Goal: Information Seeking & Learning: Learn about a topic

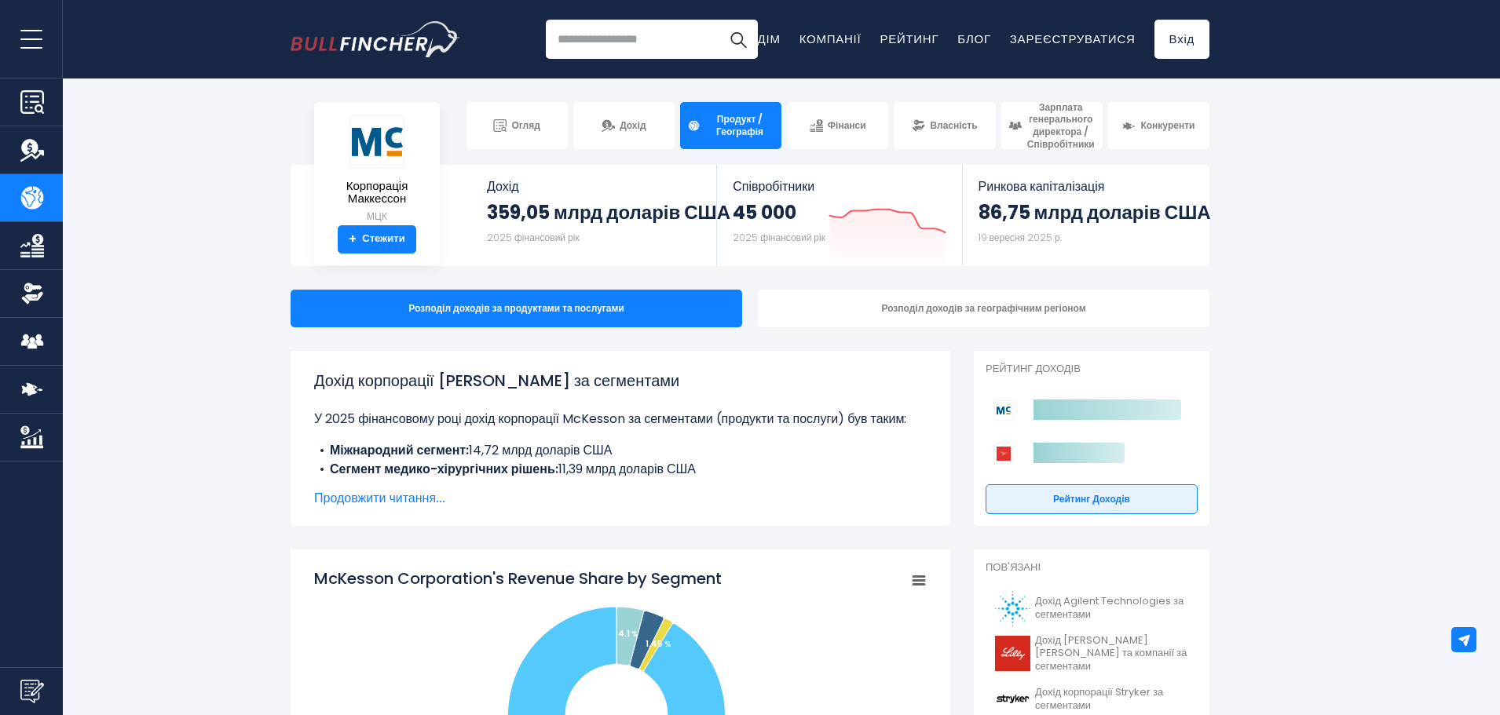
click at [421, 494] on font "Продовжити читання..." at bounding box center [379, 498] width 131 height 18
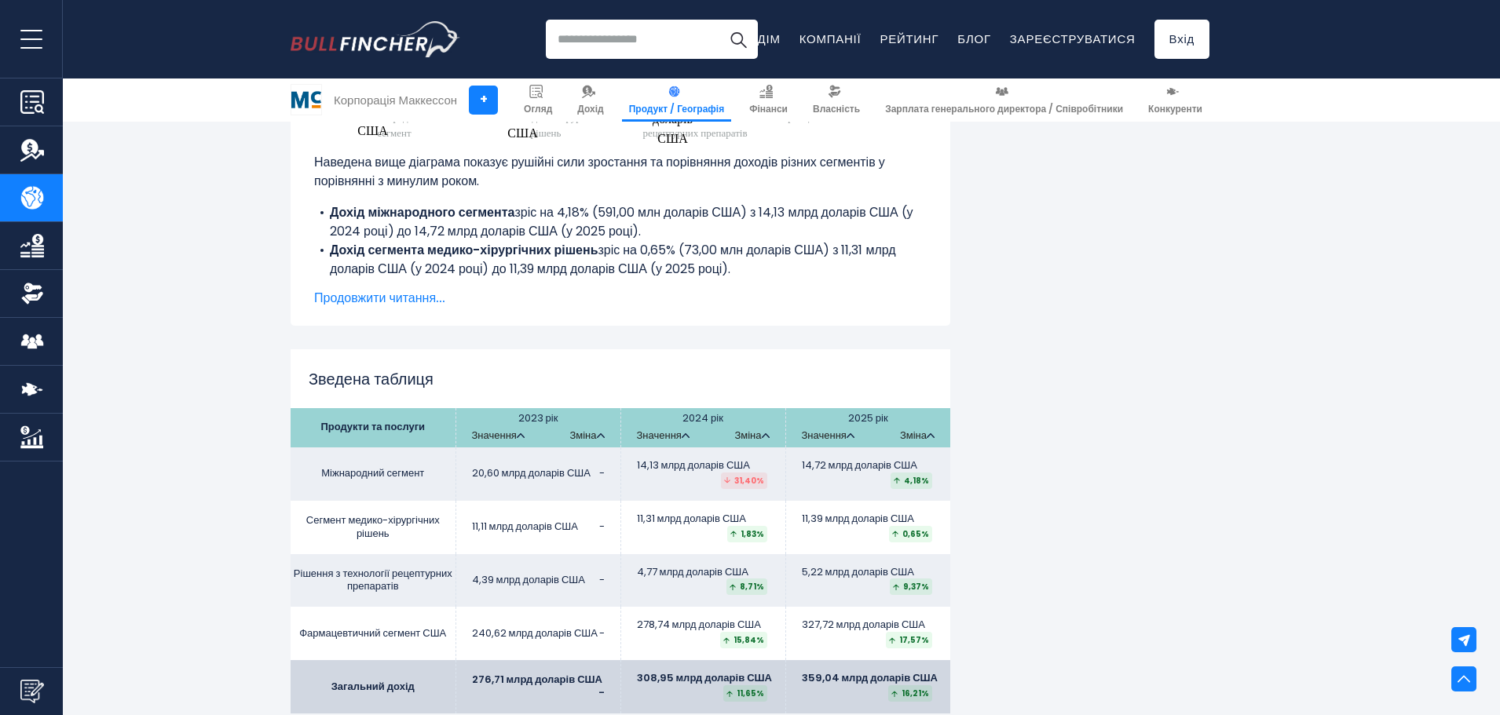
scroll to position [2199, 0]
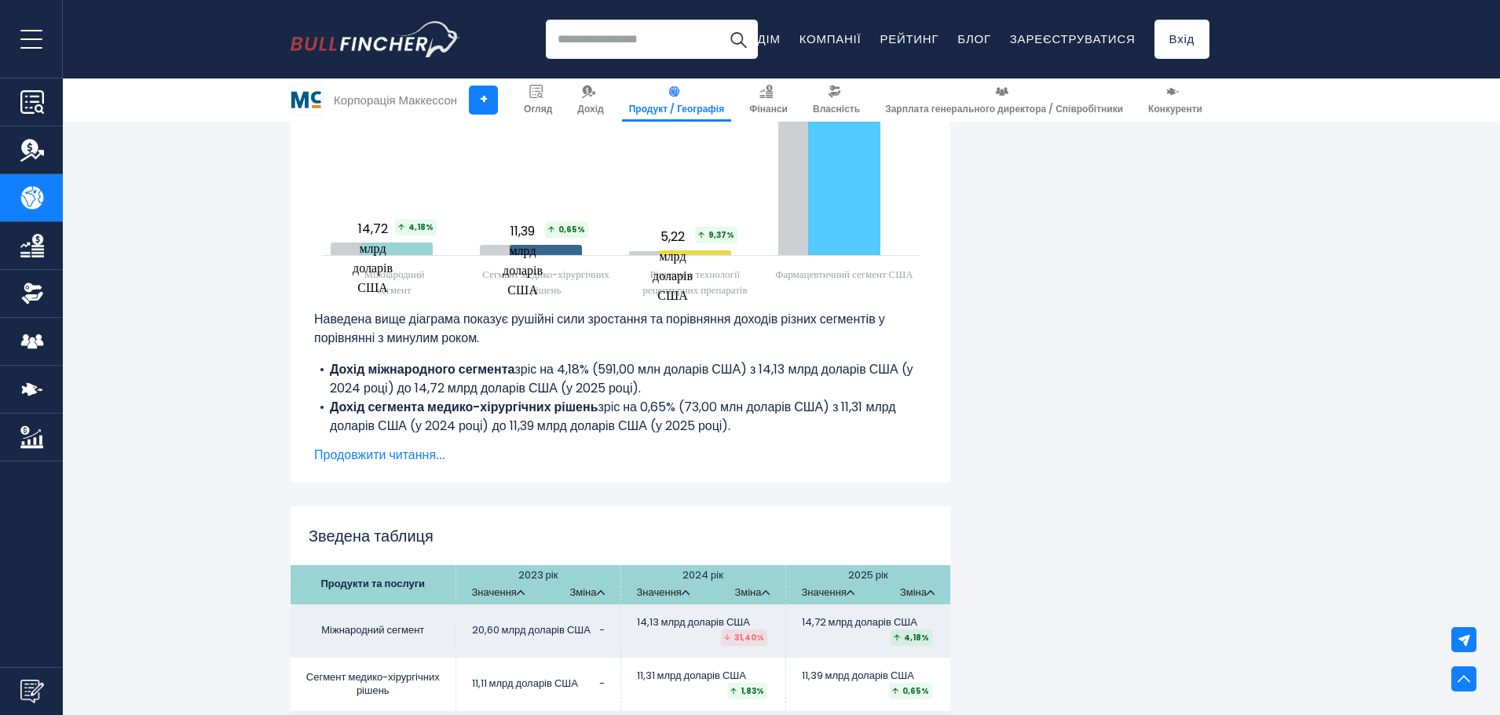
click at [393, 450] on font "Продовжити читання..." at bounding box center [379, 455] width 131 height 18
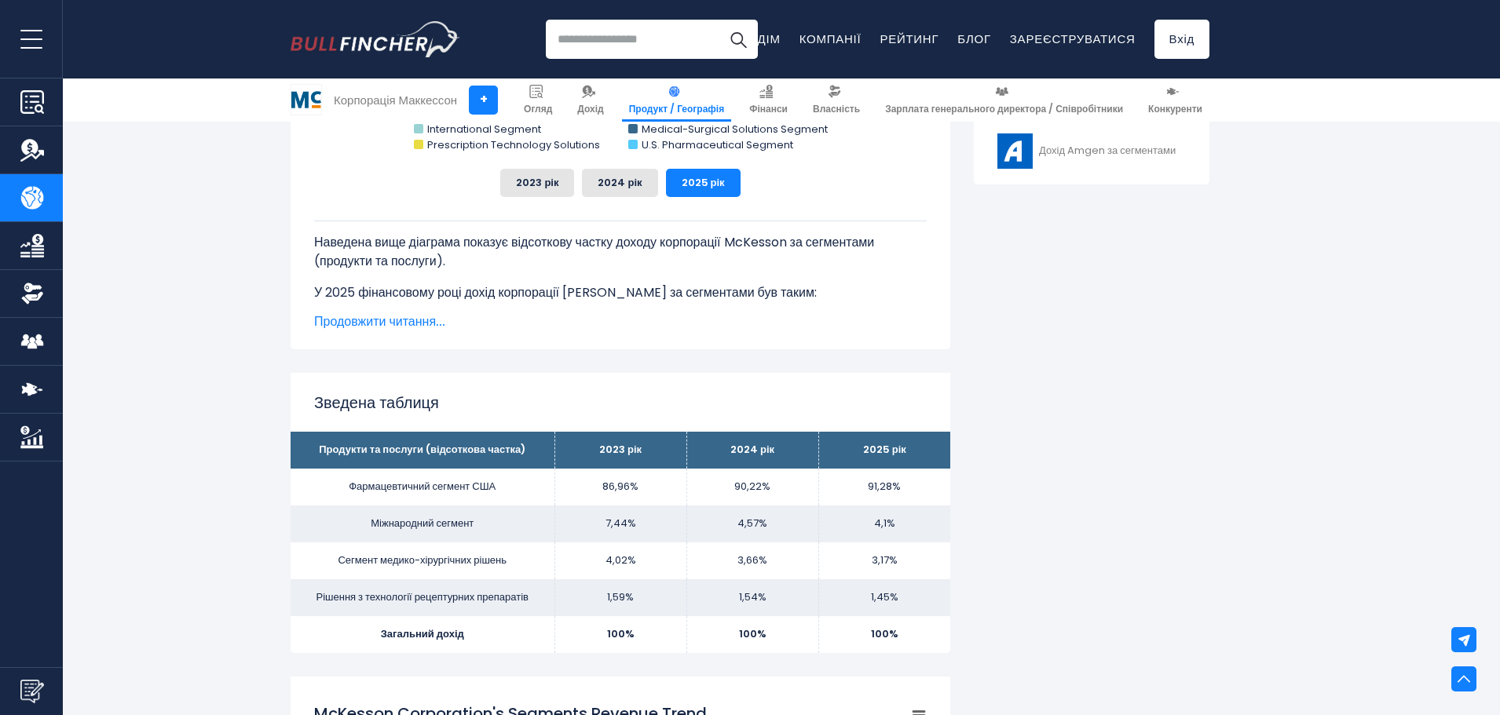
scroll to position [393, 0]
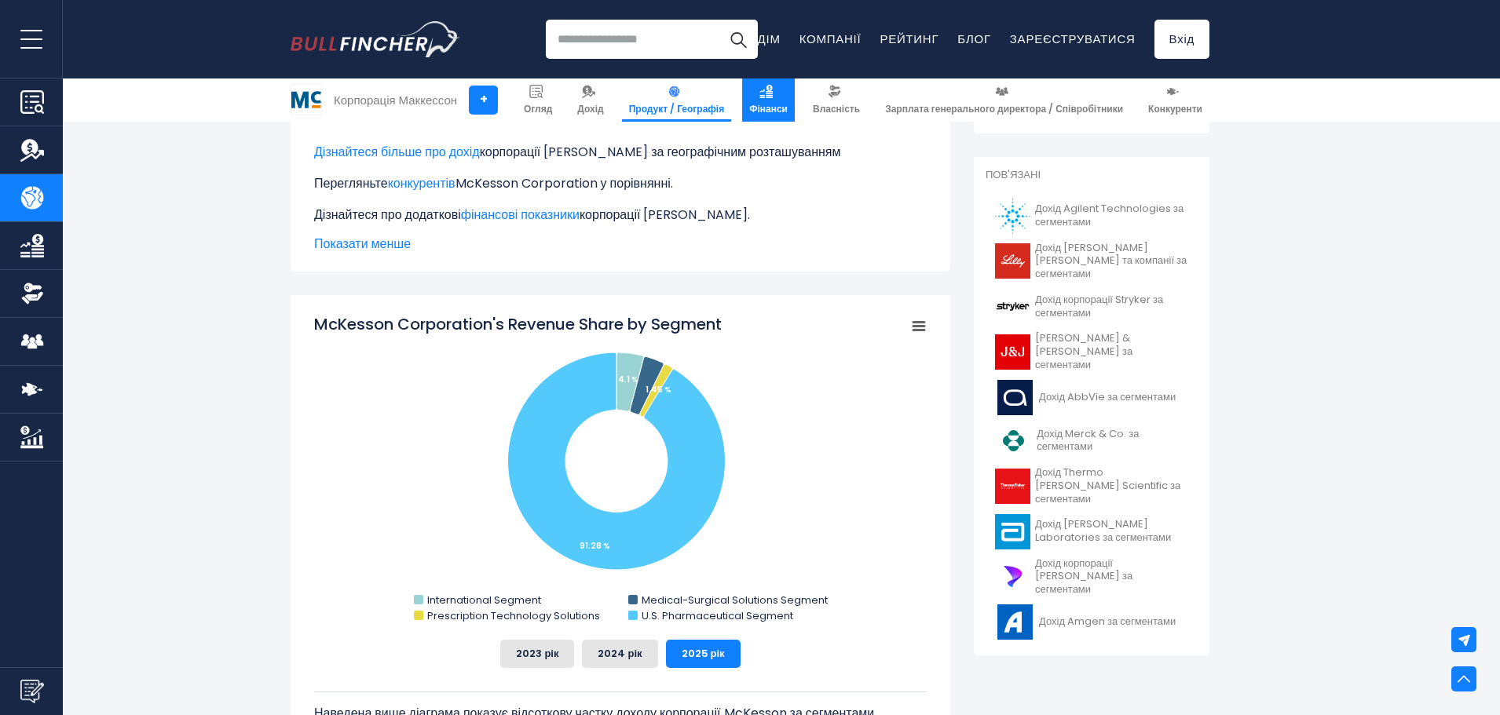
click at [769, 107] on font "Фінанси" at bounding box center [768, 108] width 38 height 13
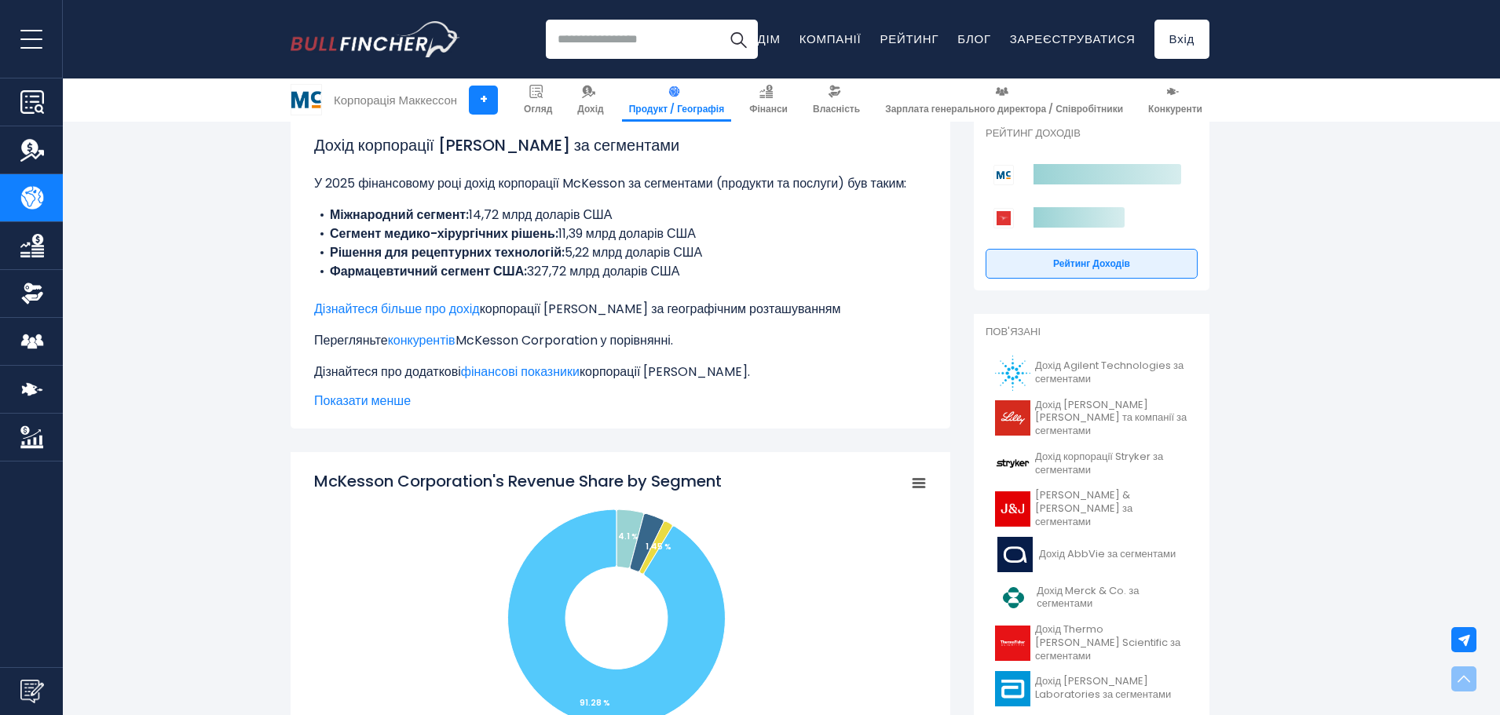
scroll to position [0, 0]
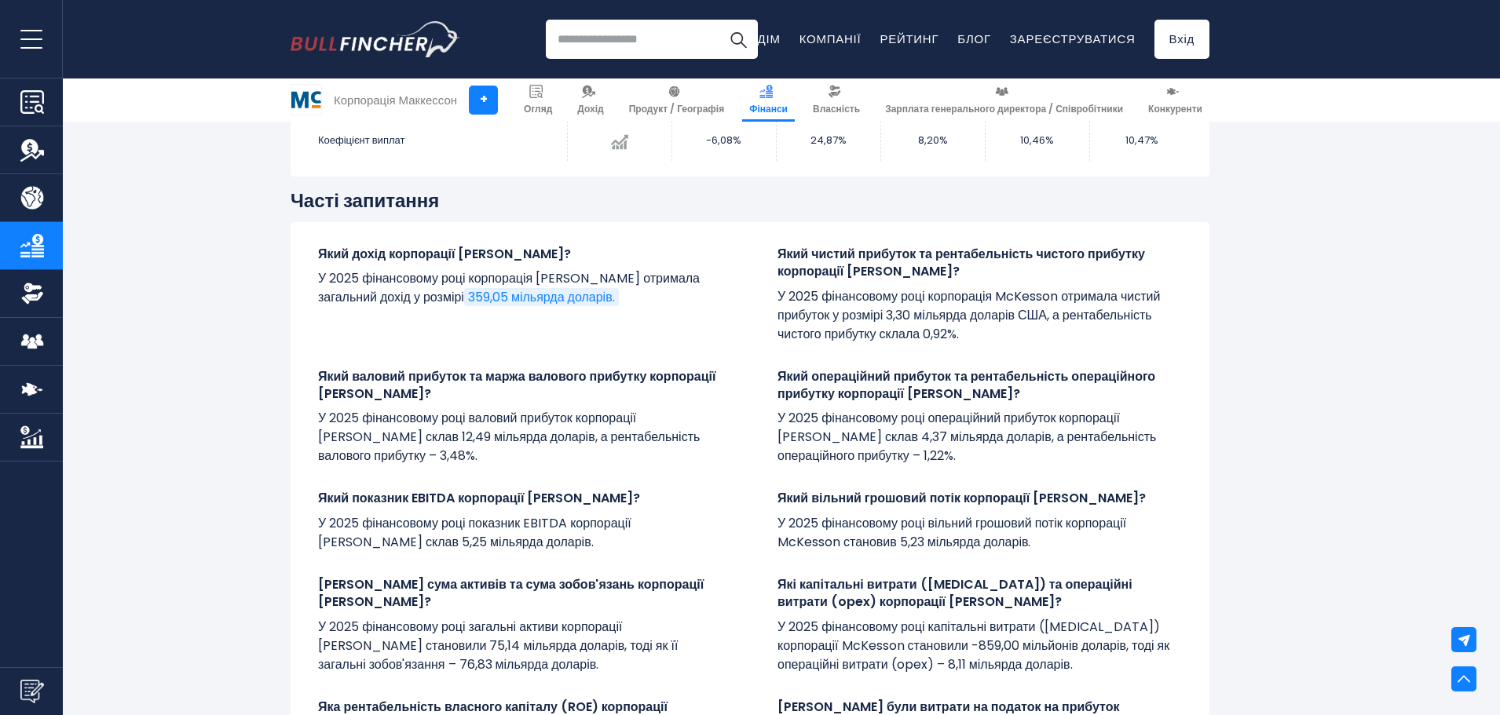
scroll to position [3285, 0]
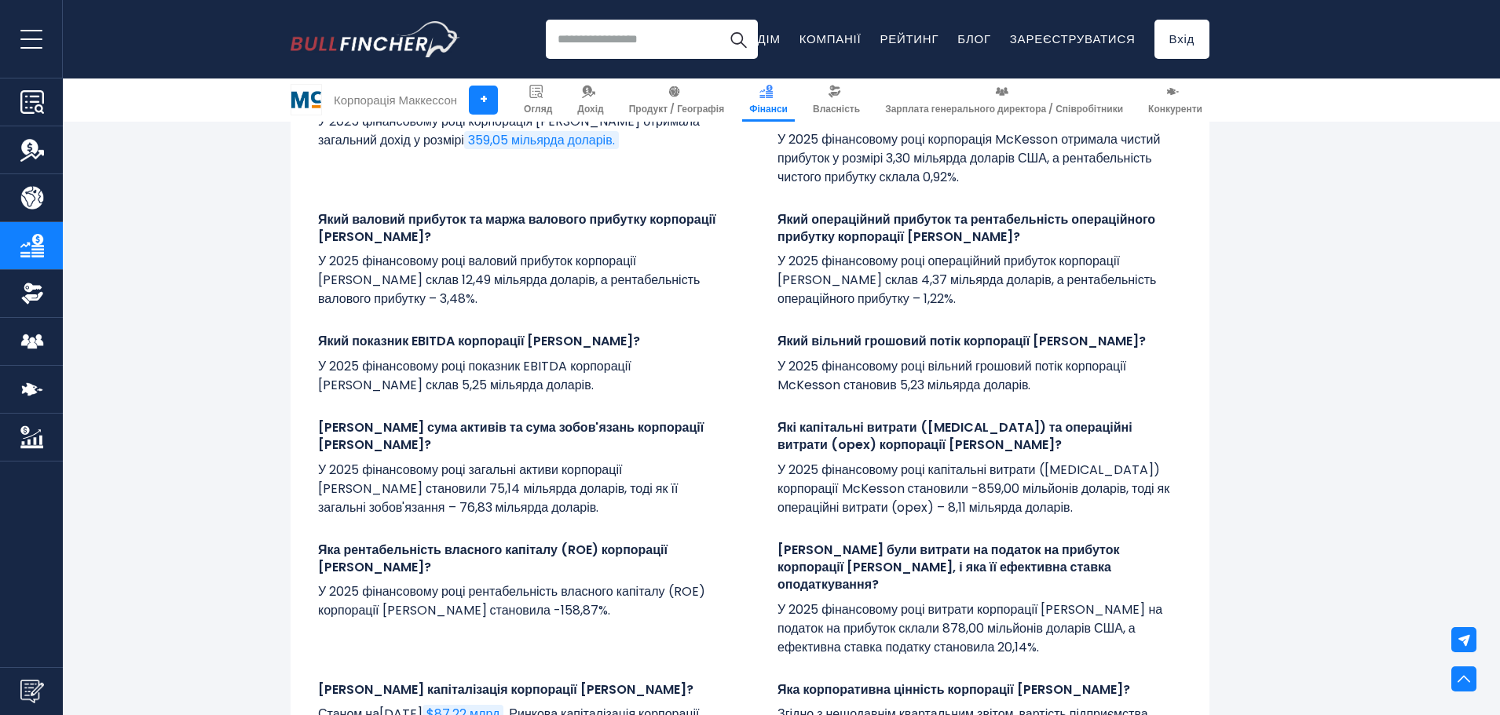
click at [408, 338] on font "Який показник EBITDA корпорації [PERSON_NAME]?" at bounding box center [479, 341] width 322 height 18
click at [407, 336] on font "Який показник EBITDA корпорації [PERSON_NAME]?" at bounding box center [479, 341] width 322 height 18
click at [407, 336] on font "Який показник EBITDA корпорації McKesson?" at bounding box center [479, 341] width 322 height 18
copy font "EBITDA"
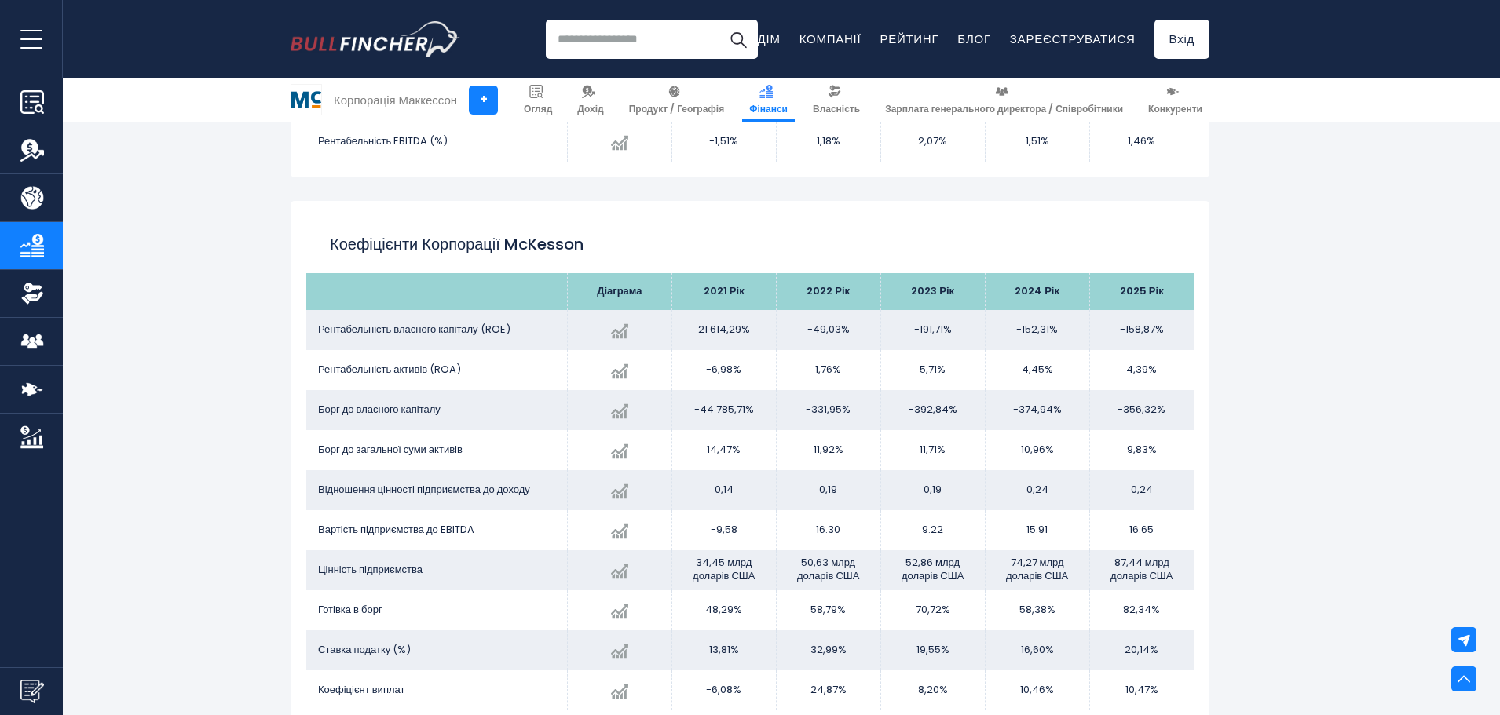
scroll to position [2264, 0]
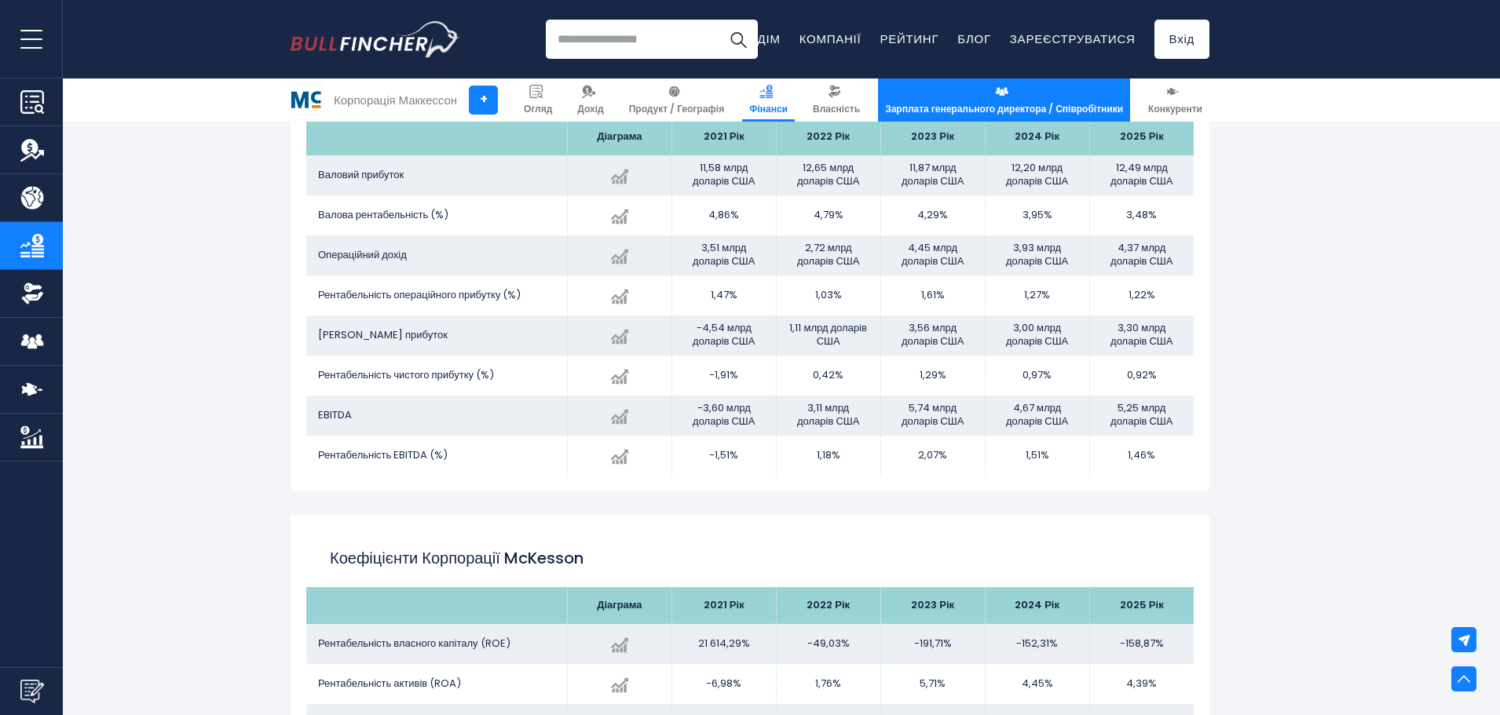
click at [918, 101] on link "Зарплата генерального директора / Співробітники" at bounding box center [1004, 100] width 252 height 43
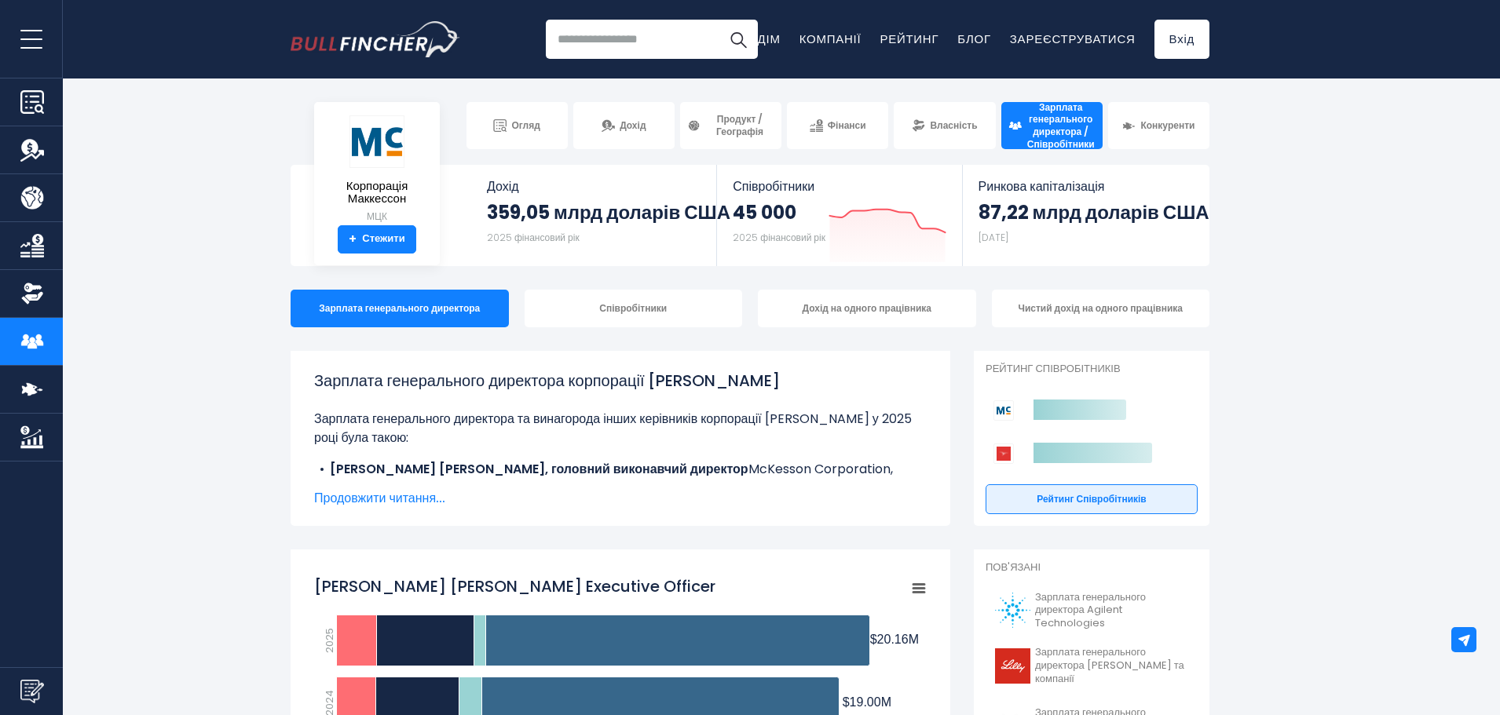
scroll to position [79, 0]
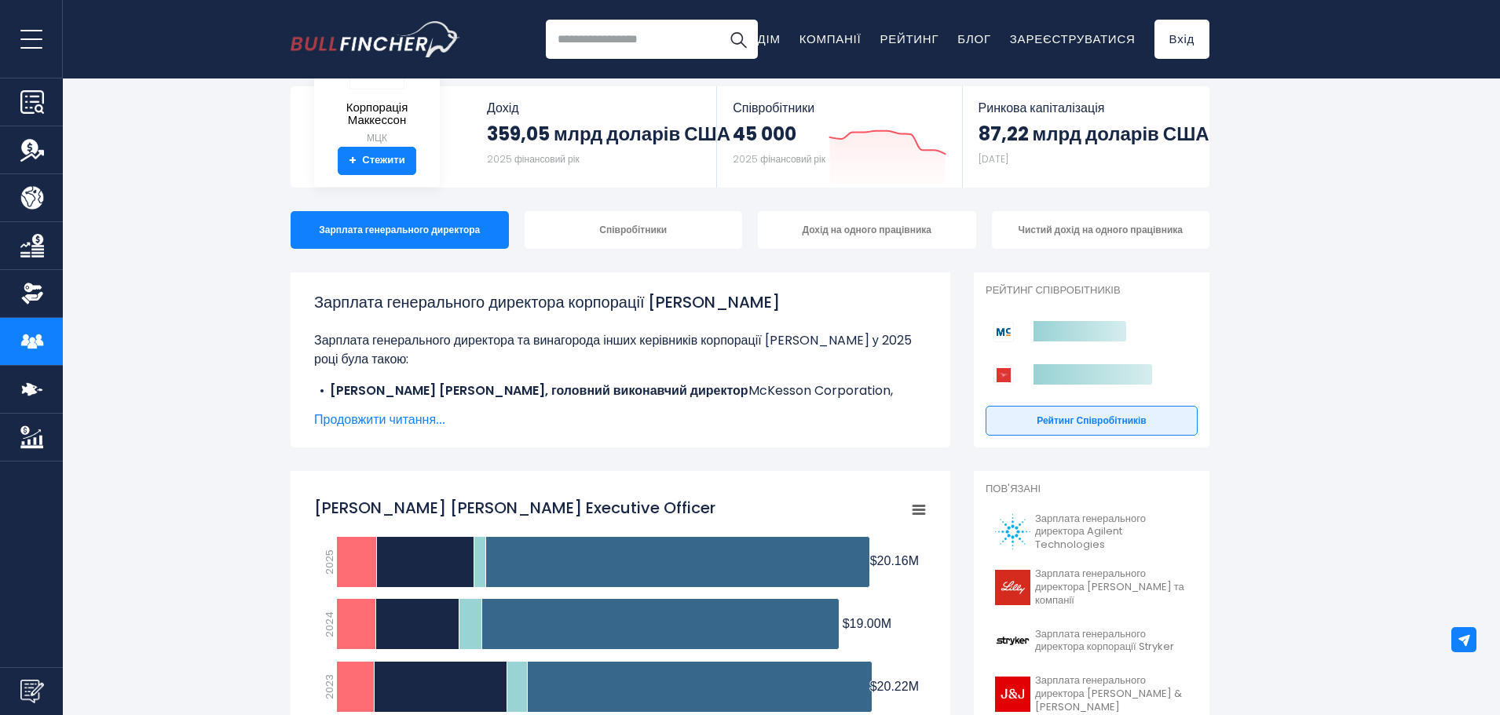
click at [440, 417] on font "Продовжити читання..." at bounding box center [379, 420] width 131 height 18
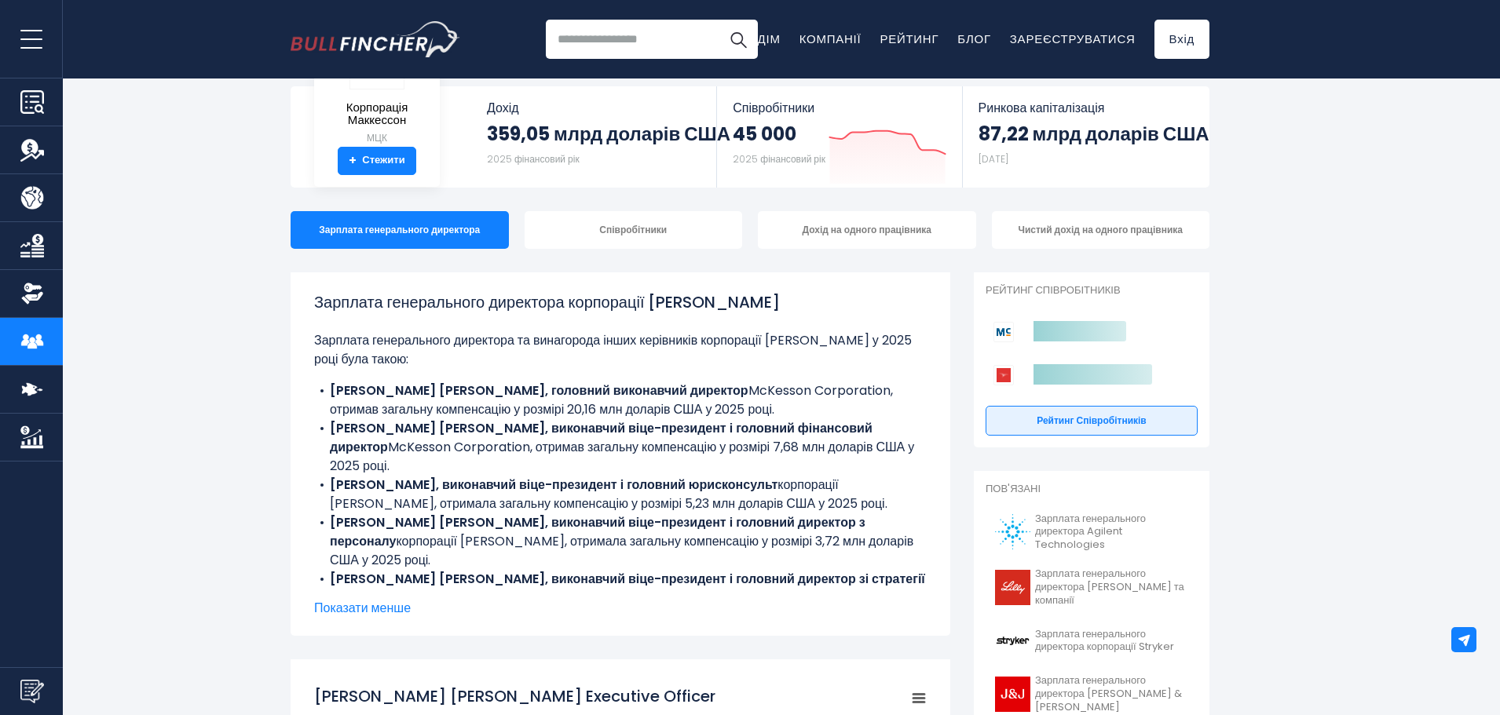
drag, startPoint x: 476, startPoint y: 411, endPoint x: 748, endPoint y: 411, distance: 272.5
click at [748, 411] on li "Браян С. Тайлер, головний виконавчий директор McKesson Corporation, отримав заг…" at bounding box center [620, 401] width 613 height 38
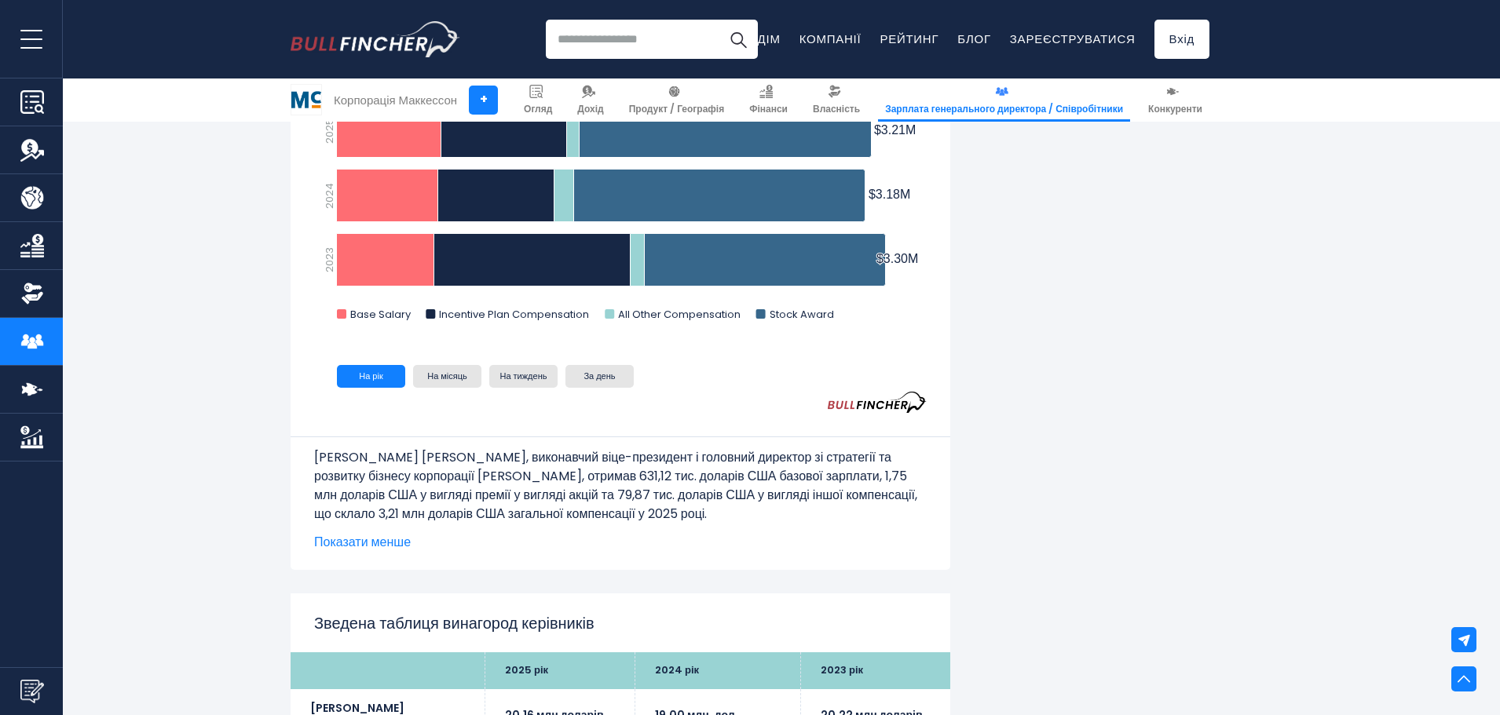
scroll to position [2434, 0]
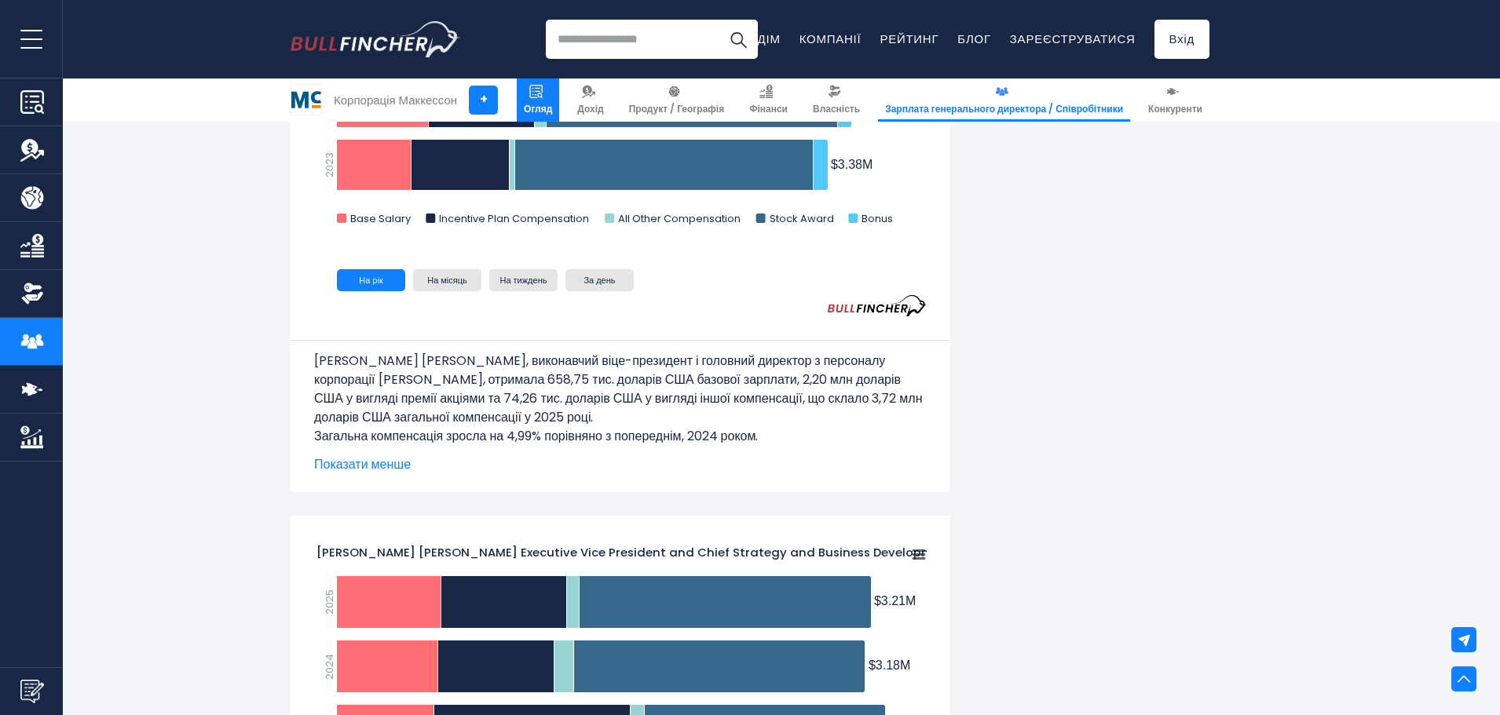
click at [543, 95] on img at bounding box center [535, 91] width 13 height 13
click at [596, 105] on font "Дохід" at bounding box center [590, 108] width 26 height 13
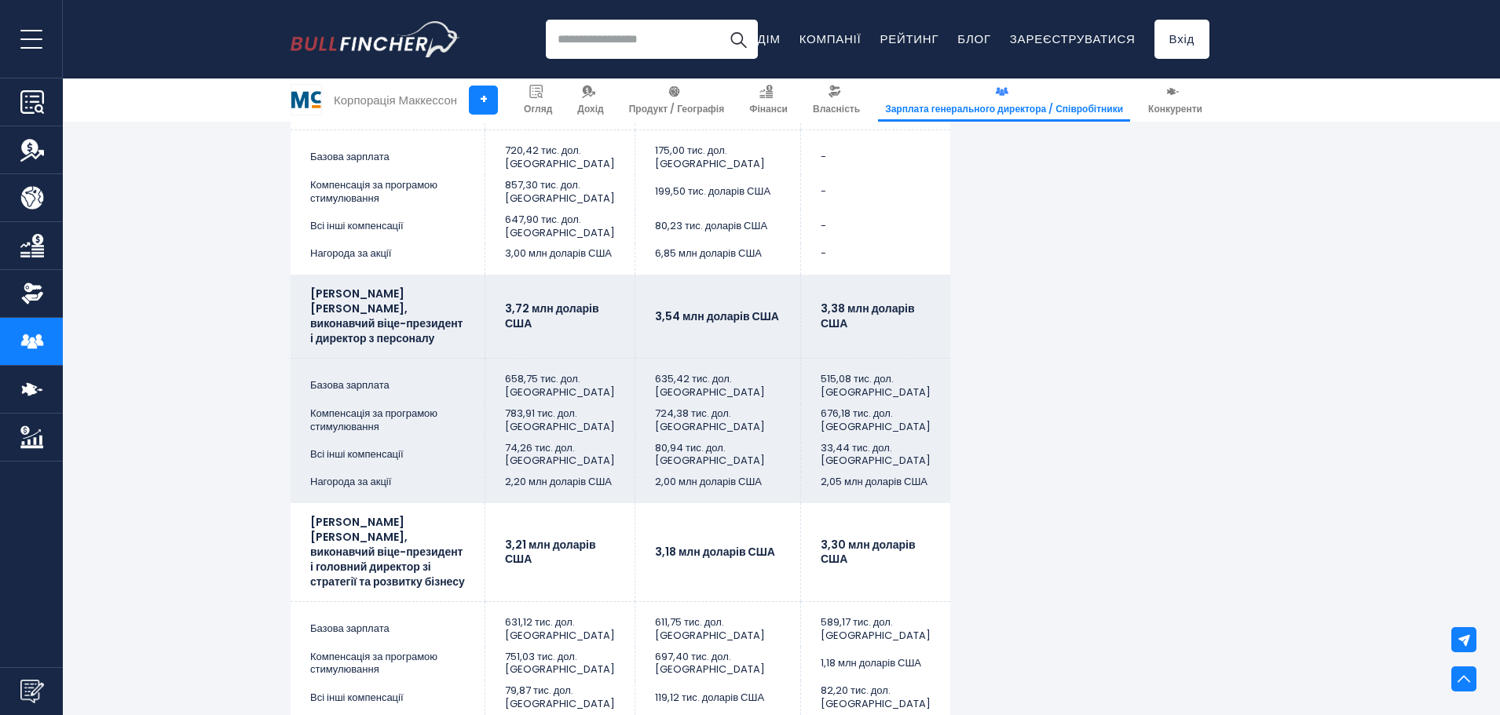
scroll to position [4633, 0]
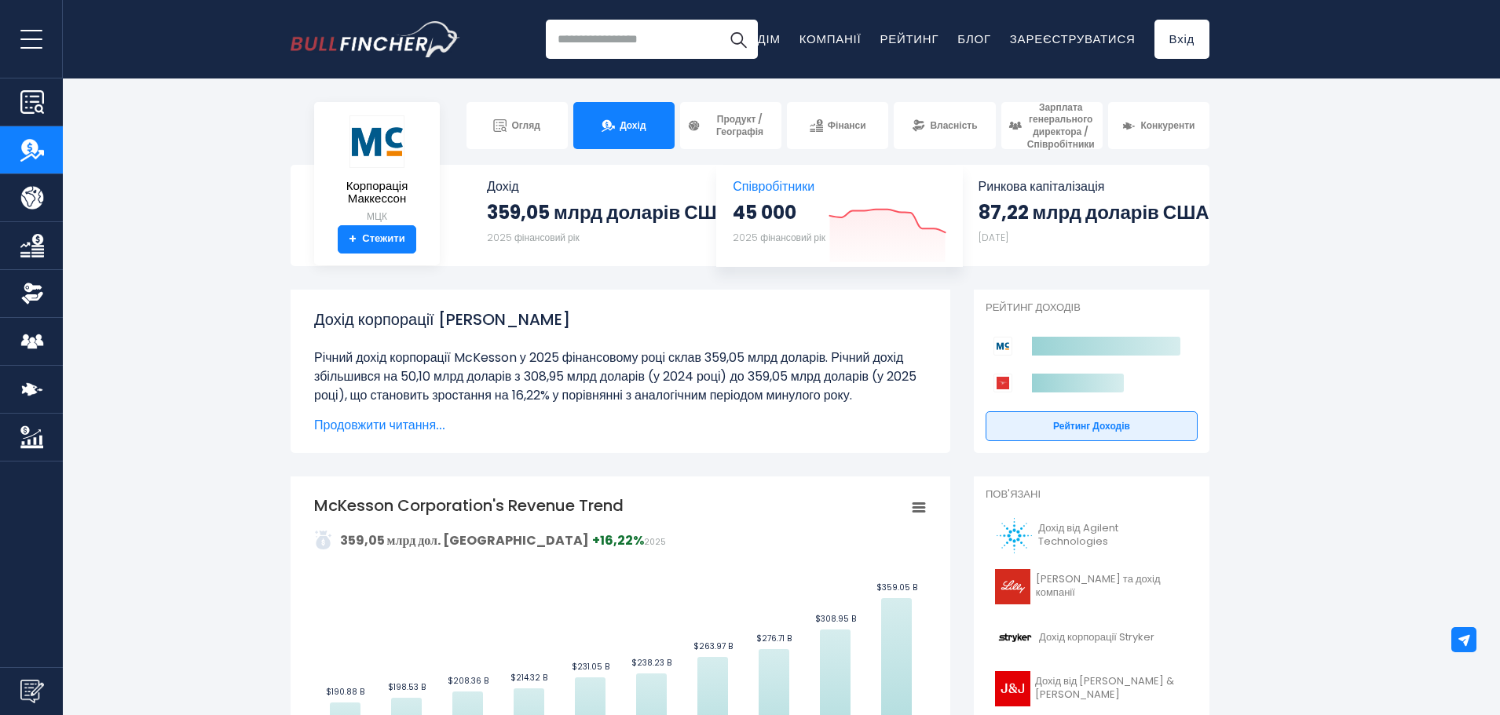
click at [848, 224] on icon at bounding box center [886, 221] width 115 height 23
click at [786, 178] on font "Співробітники" at bounding box center [774, 186] width 82 height 18
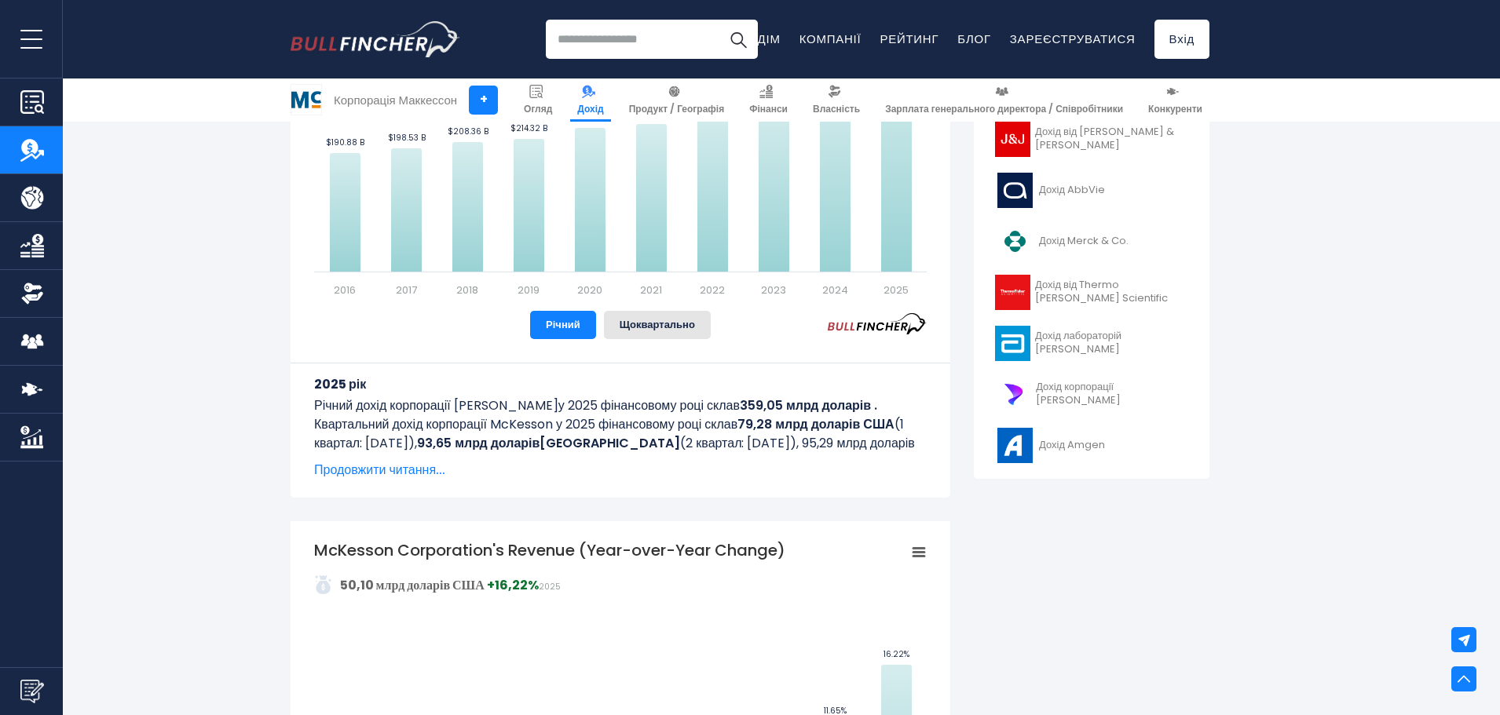
scroll to position [157, 0]
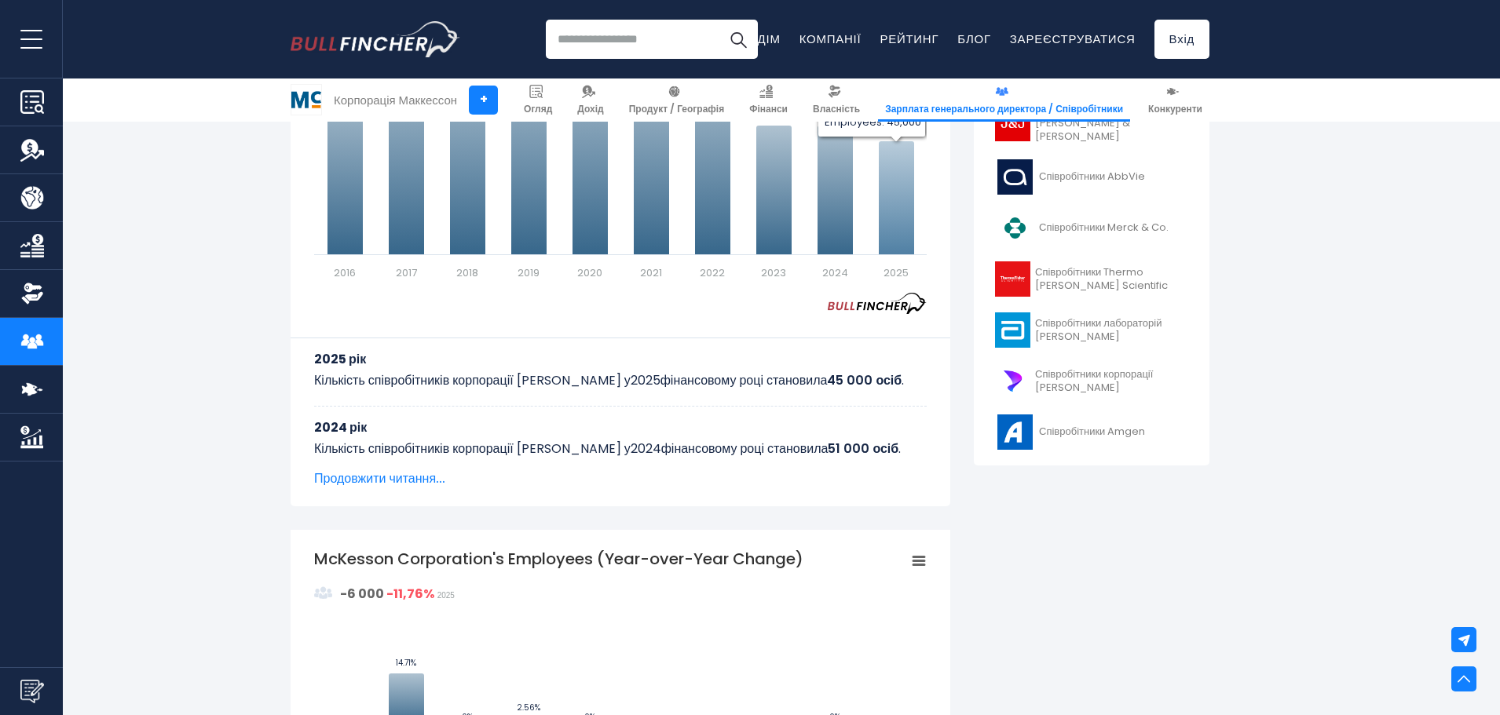
scroll to position [707, 0]
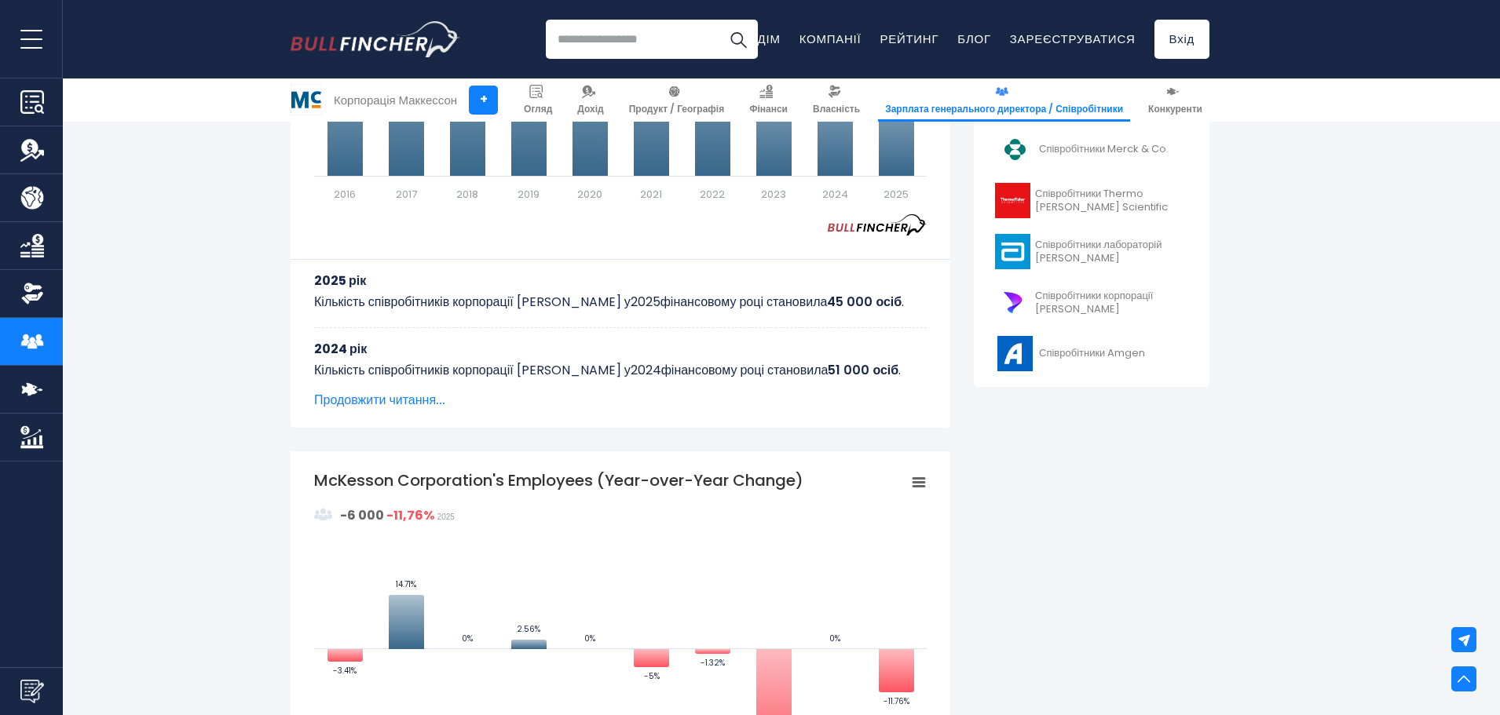
click at [371, 404] on font "Продовжити читання..." at bounding box center [379, 400] width 131 height 18
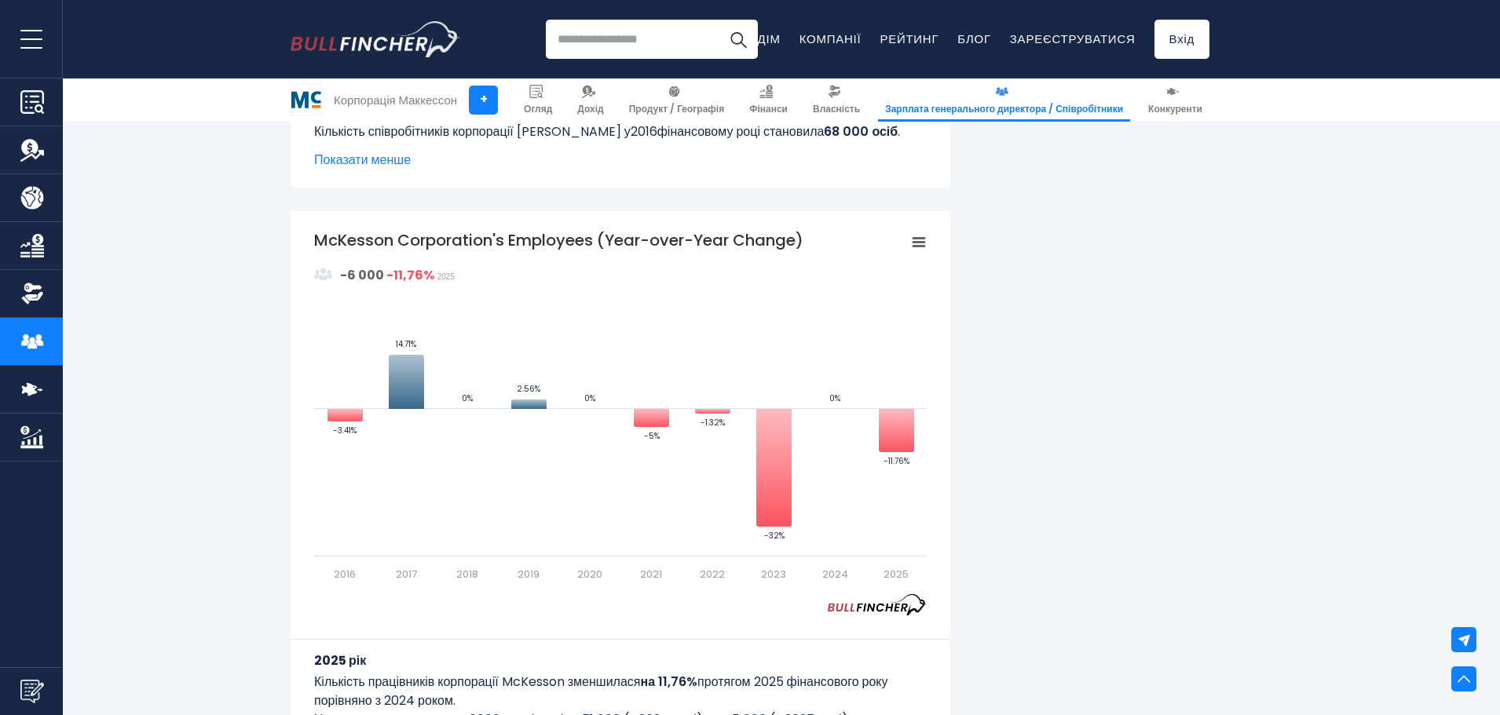
scroll to position [1806, 0]
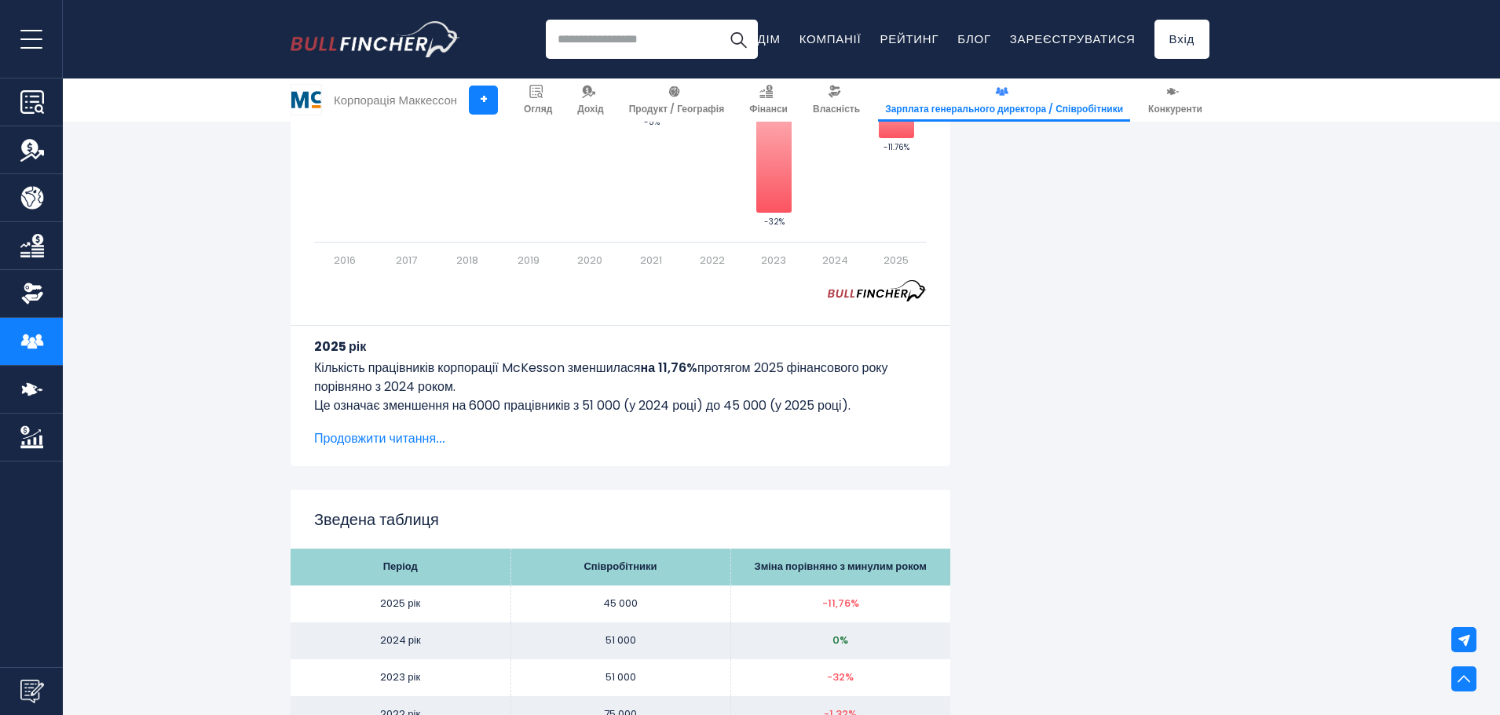
click at [425, 436] on font "Продовжити читання..." at bounding box center [379, 439] width 131 height 18
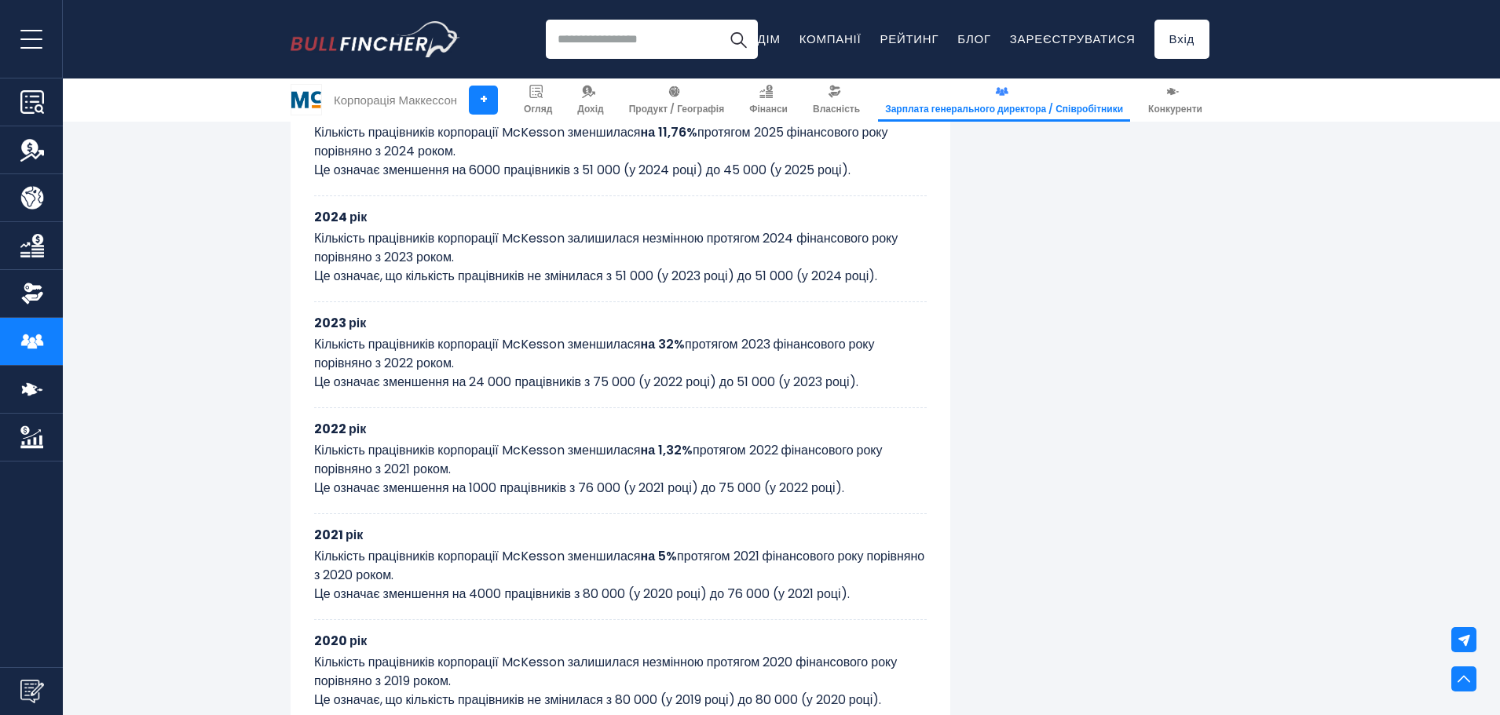
scroll to position [1963, 0]
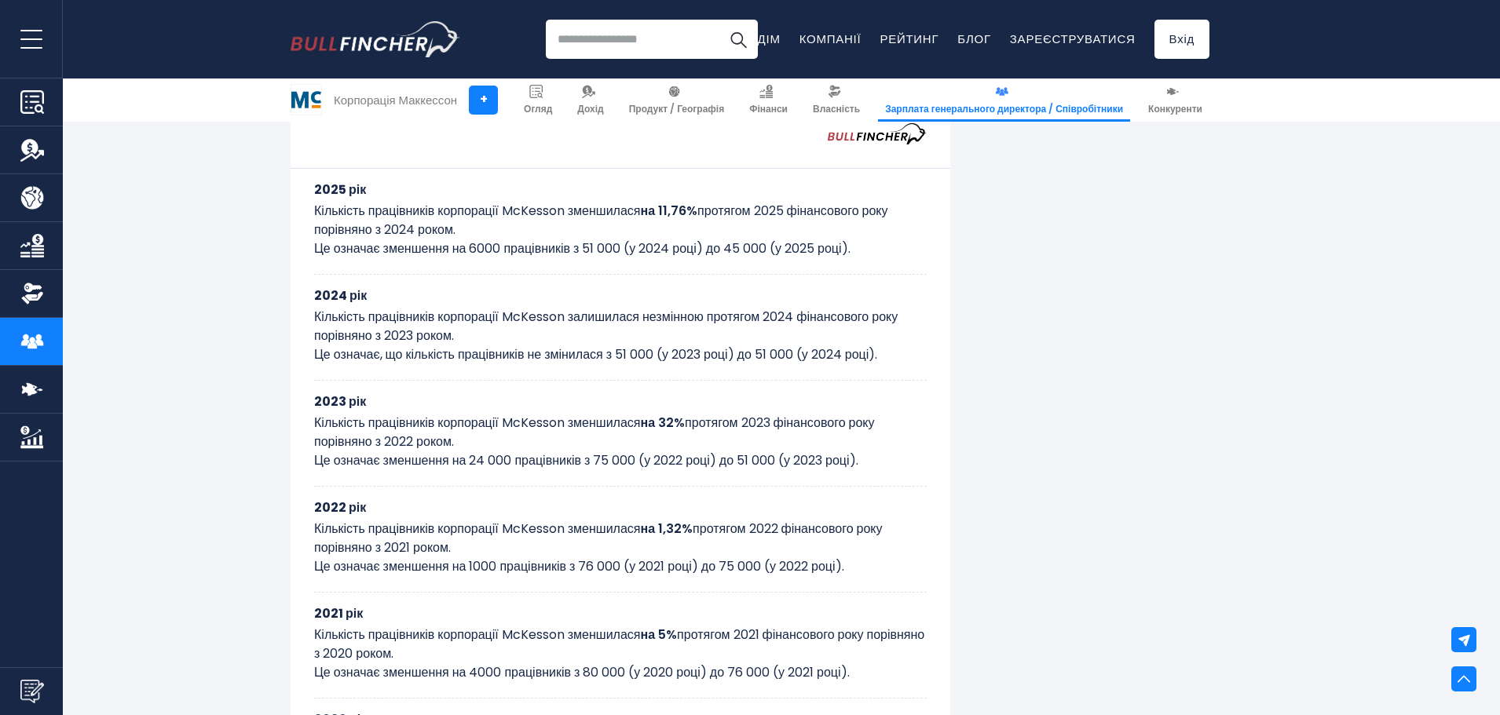
drag, startPoint x: 788, startPoint y: 247, endPoint x: 287, endPoint y: 214, distance: 502.8
click at [287, 214] on div "Кількість співробітників корпорації McKesson За останні 10 років (2016-2025): Н…" at bounding box center [750, 383] width 942 height 3991
copy p "Кількість працівників корпорації McKesson зменшилася на 11,76% протягом 2025 фі…"
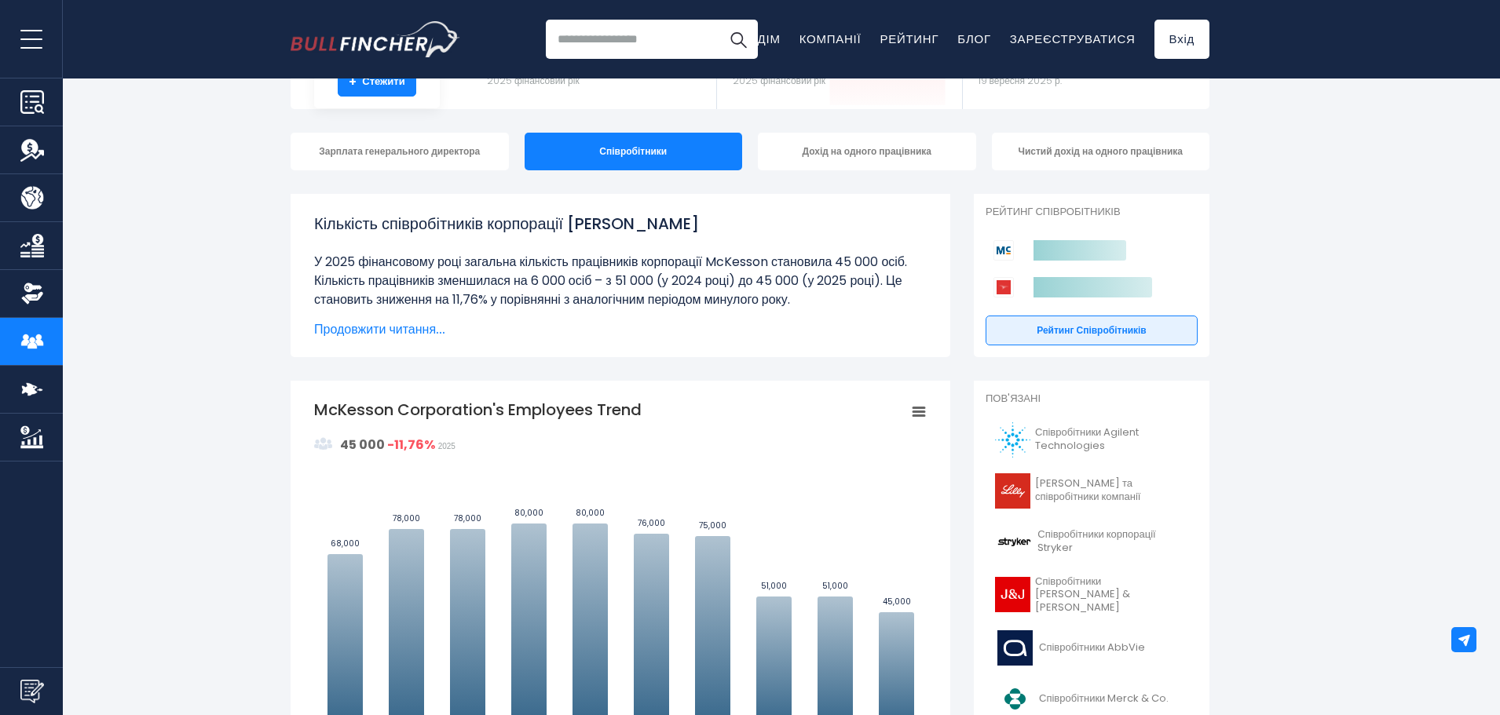
scroll to position [0, 0]
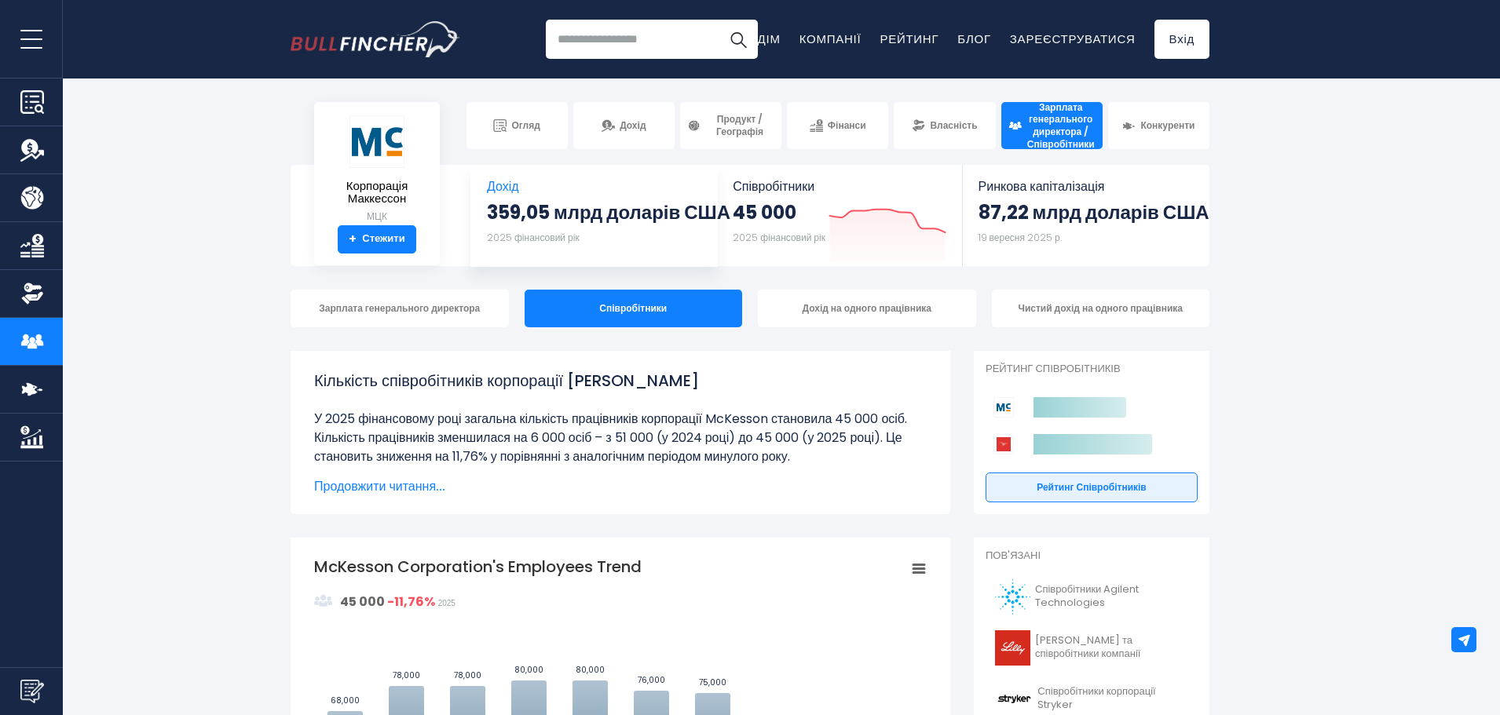
click at [595, 212] on font "359,05 млрд доларів США" at bounding box center [608, 212] width 243 height 26
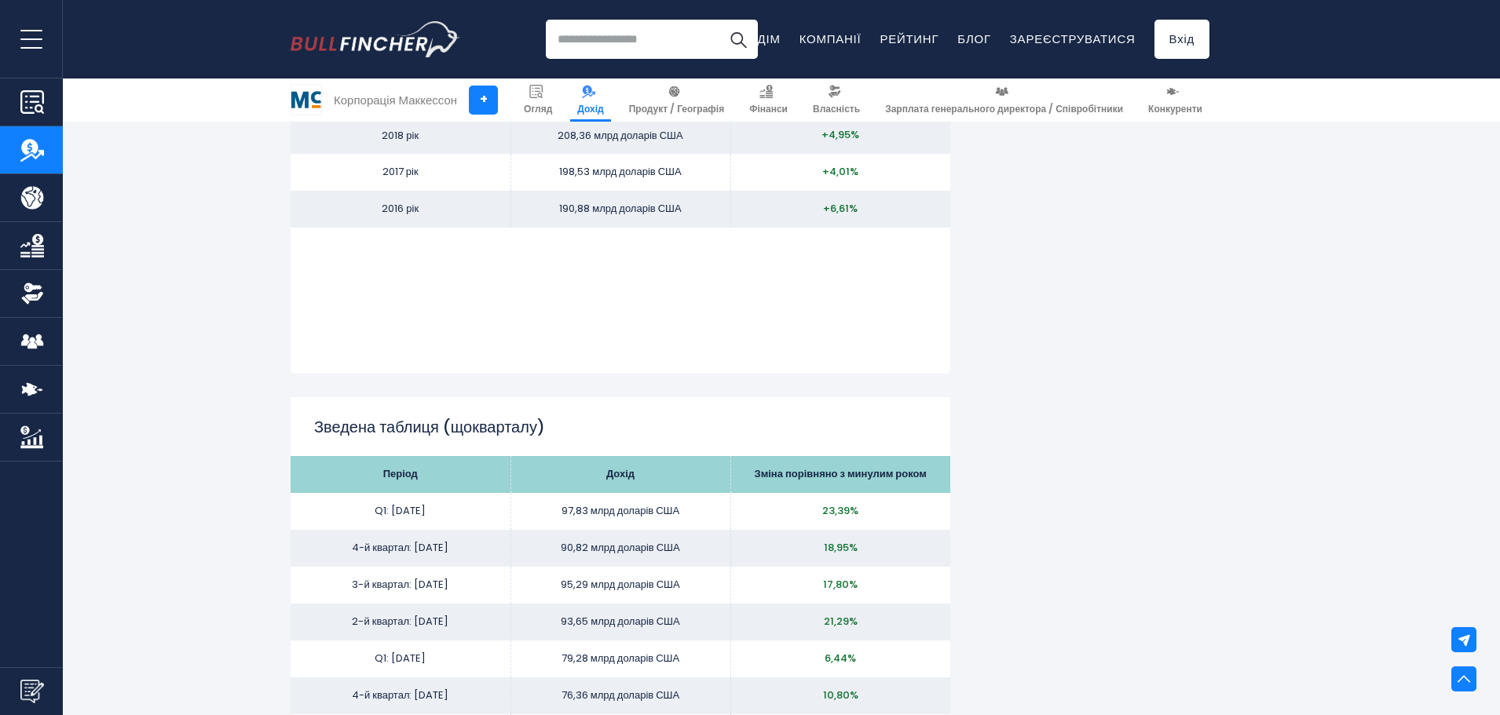
scroll to position [1649, 0]
